Goal: Find specific page/section: Find specific page/section

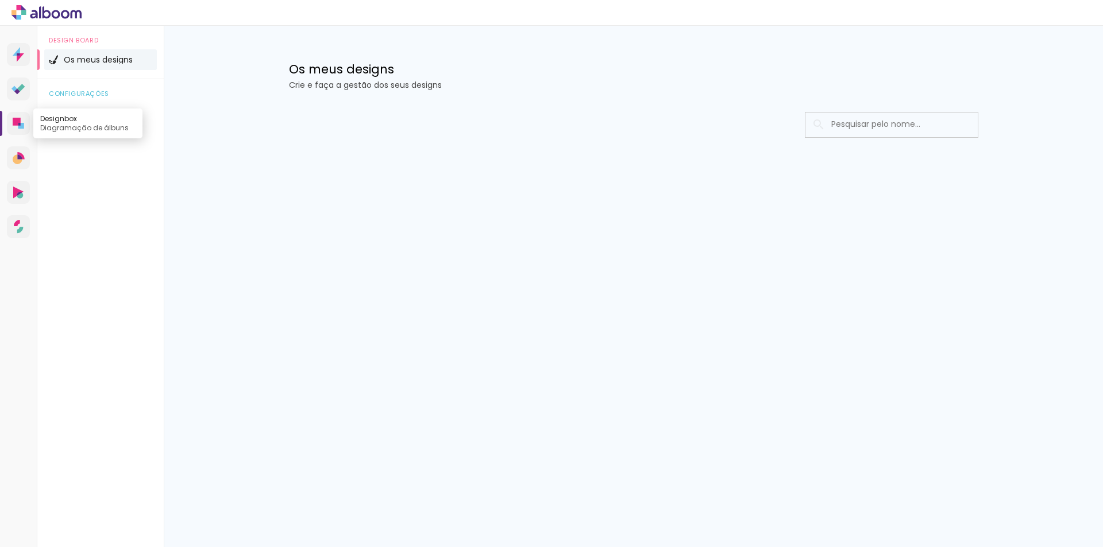
click at [15, 117] on link "Designbox Diagramação de álbuns" at bounding box center [18, 123] width 23 height 23
click at [19, 117] on link "Designbox Diagramação de álbuns" at bounding box center [18, 123] width 23 height 23
